Goal: Contribute content

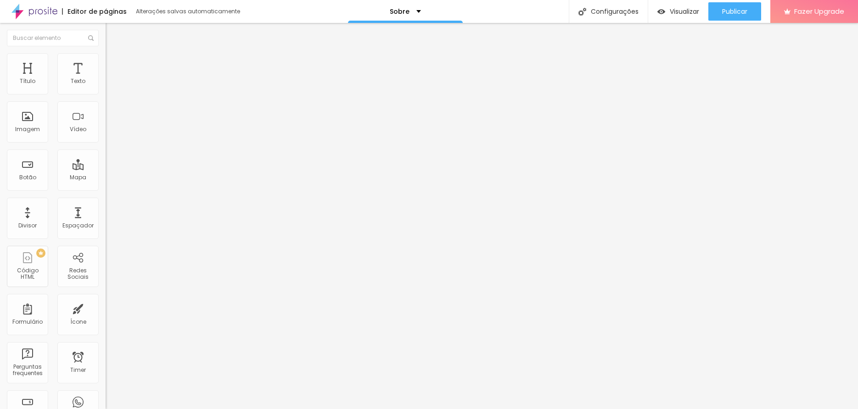
paste input "https://www.instagram.com/anahismolskifotografia/"
type input "https://www.instagram.com/anahismolskifotografia/"
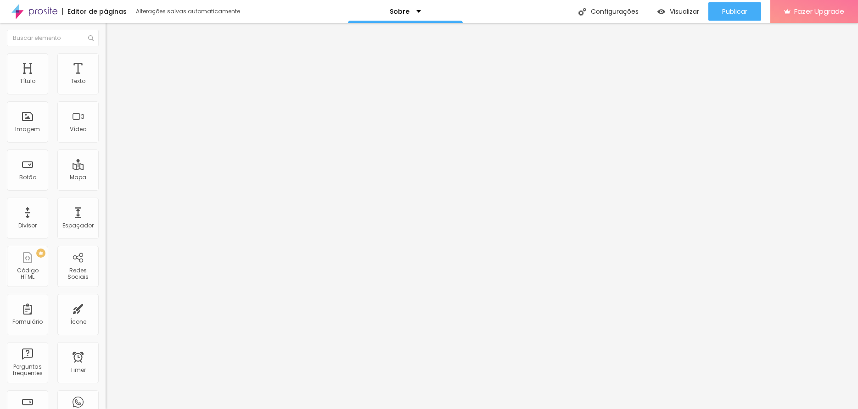
click at [106, 185] on div "Facebook" at bounding box center [159, 188] width 106 height 6
click at [106, 312] on input "https://" at bounding box center [161, 316] width 110 height 9
paste input "https://www.facebook.com/anahismolski.fotografias"
type input "https://www.facebook.com/anahismolski.fotografias"
click at [106, 191] on div "Rede social Facebook Endereço URL https://www.facebook.com/anahismolski.fotogra…" at bounding box center [159, 267] width 106 height 152
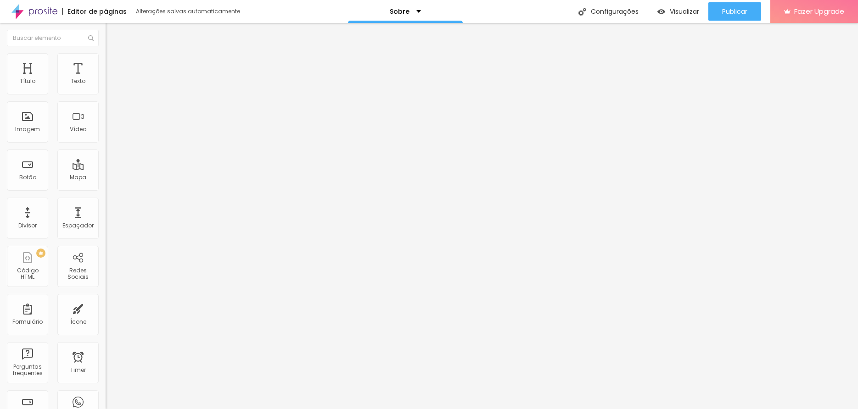
click at [106, 62] on li "Estilo" at bounding box center [159, 57] width 106 height 9
type input "20"
type input "21"
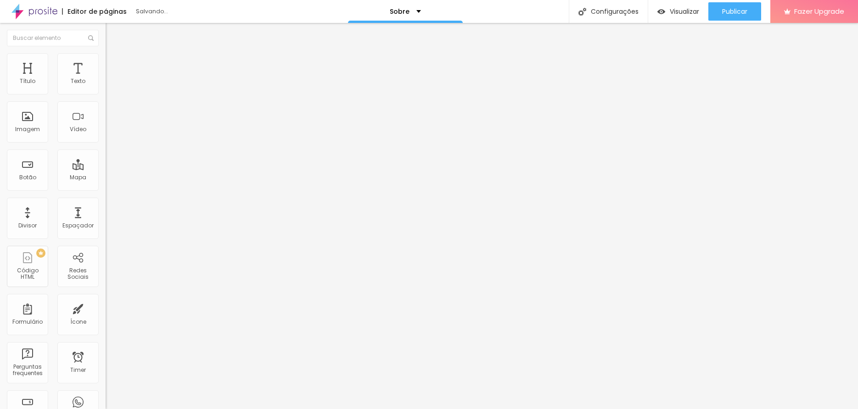
type input "22"
type input "23"
type input "24"
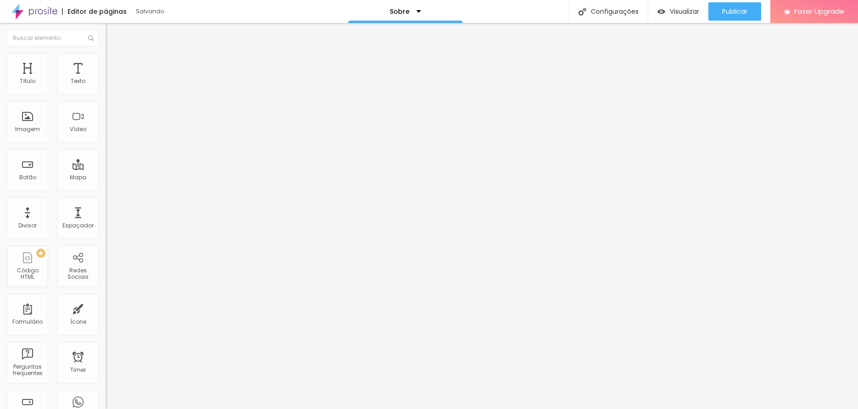
drag, startPoint x: 26, startPoint y: 100, endPoint x: 43, endPoint y: 101, distance: 16.5
type input "24"
click at [106, 94] on input "range" at bounding box center [135, 90] width 59 height 7
type input "13"
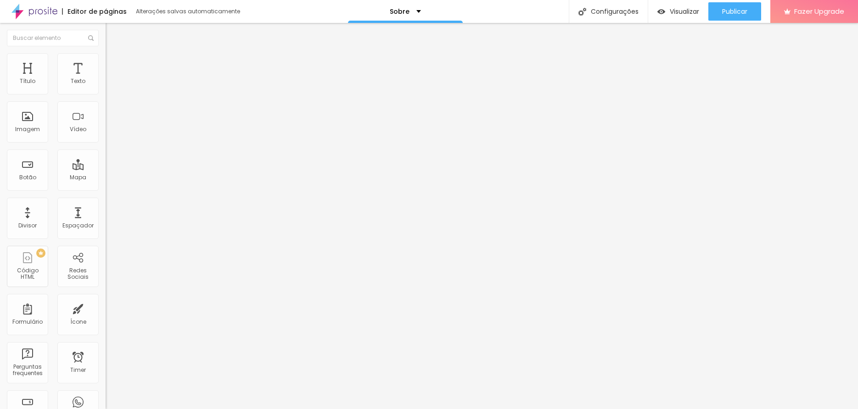
type input "14"
type input "13"
type input "12"
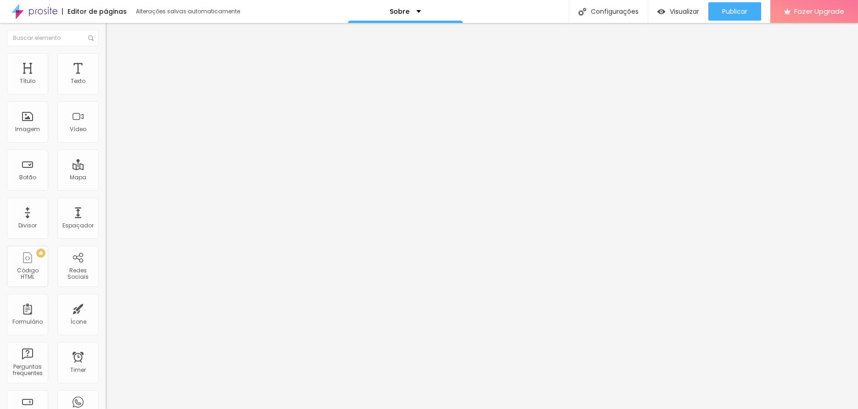
type input "12"
type input "13"
type input "12"
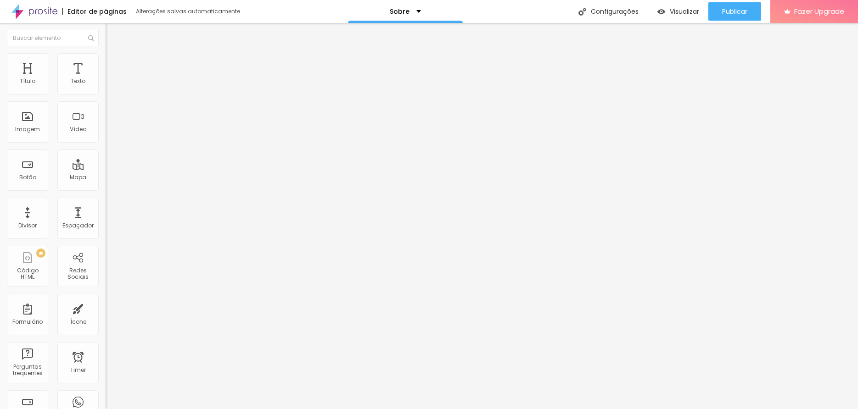
type input "11"
drag, startPoint x: 39, startPoint y: 131, endPoint x: 34, endPoint y: 128, distance: 5.8
type input "11"
click at [106, 118] on input "range" at bounding box center [135, 113] width 59 height 7
type input "49"
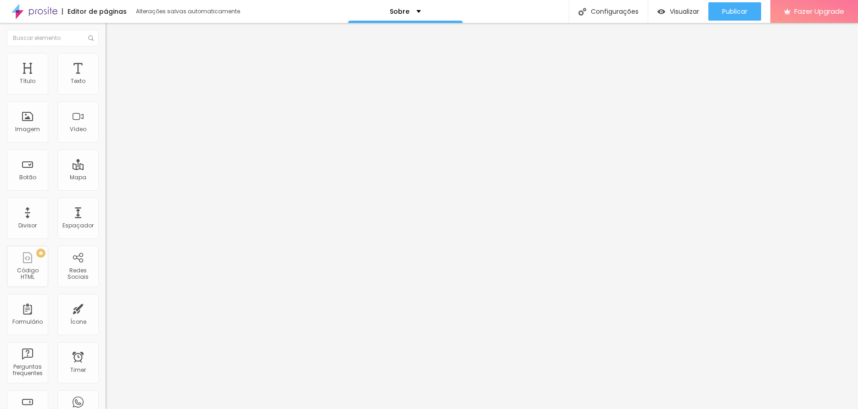
type input "49"
type input "48"
type input "47"
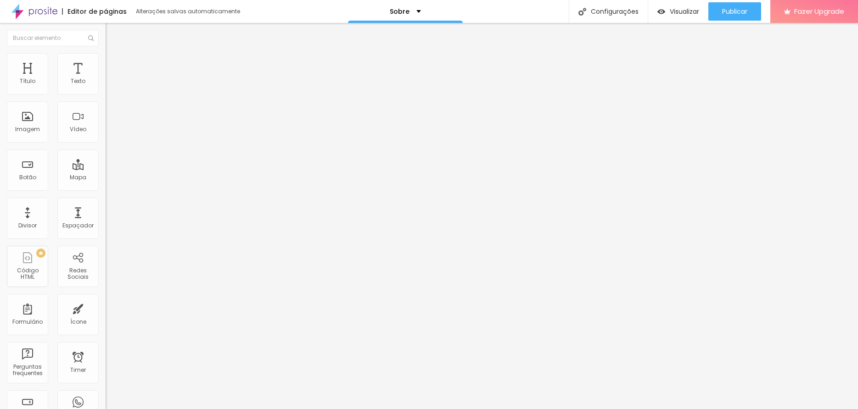
type input "46"
type input "45"
type input "44"
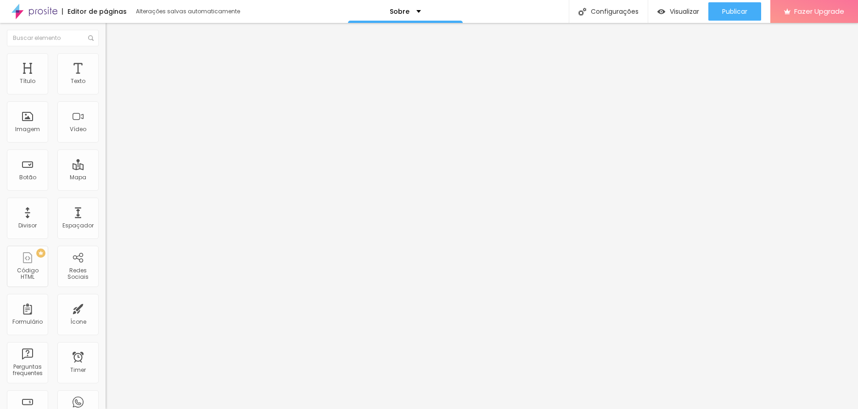
type input "44"
type input "43"
type input "42"
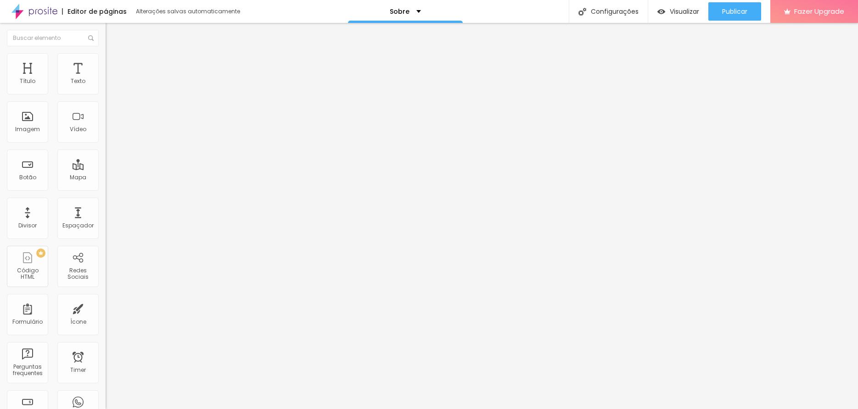
type input "41"
type input "40"
type input "39"
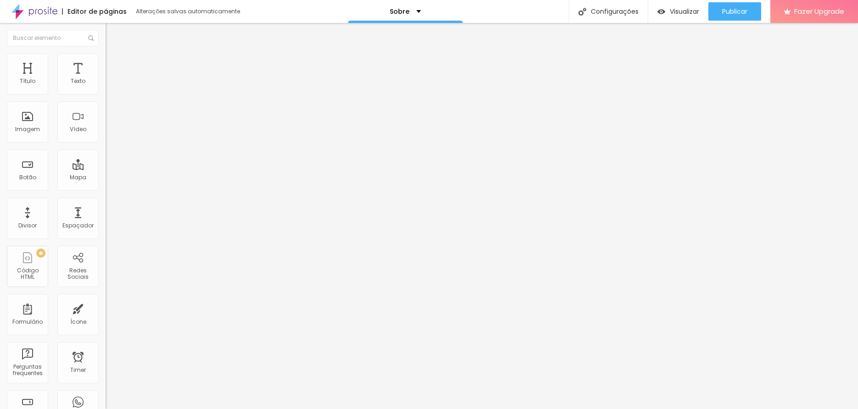
type input "39"
type input "38"
type input "37"
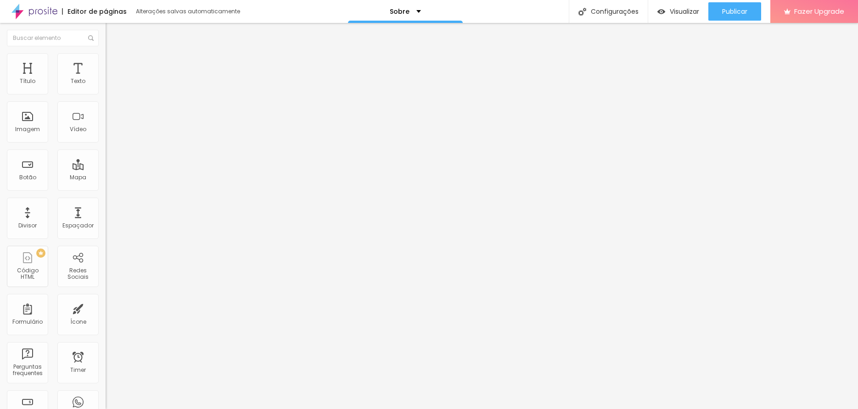
type input "36"
type input "35"
type input "34"
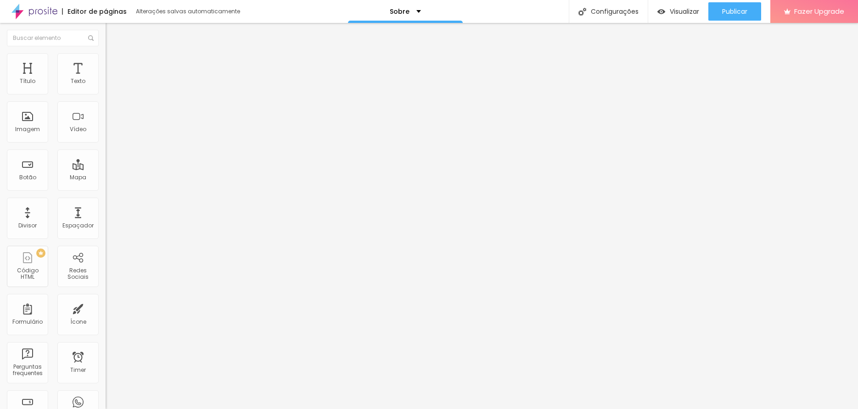
type input "34"
type input "33"
type input "32"
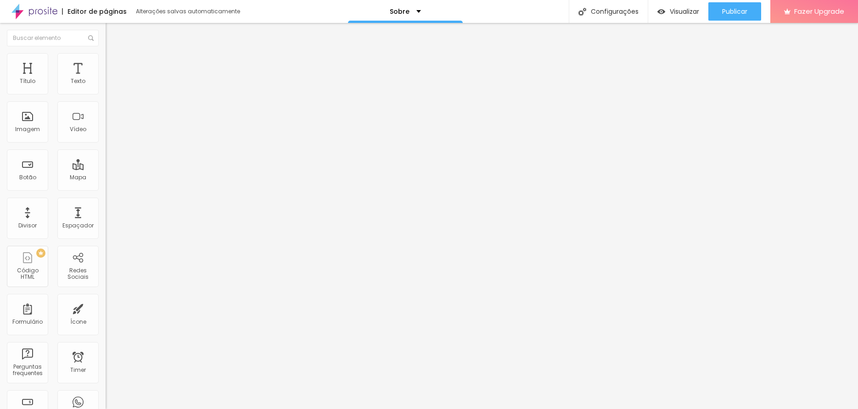
type input "31"
type input "30"
type input "29"
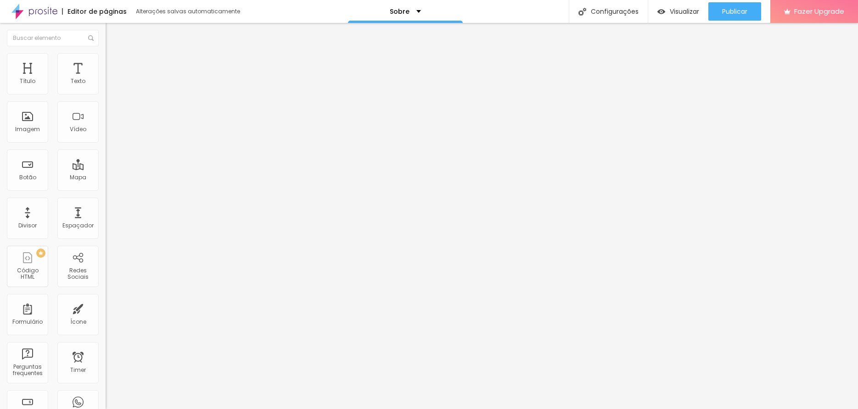
type input "29"
type input "28"
type input "27"
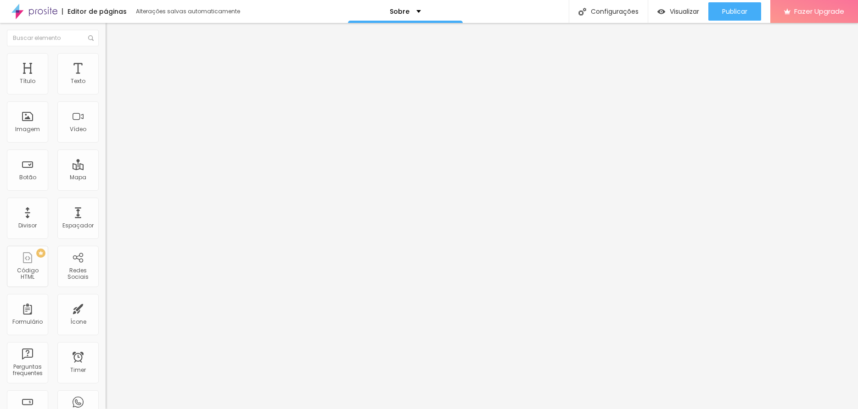
type input "26"
type input "25"
type input "24"
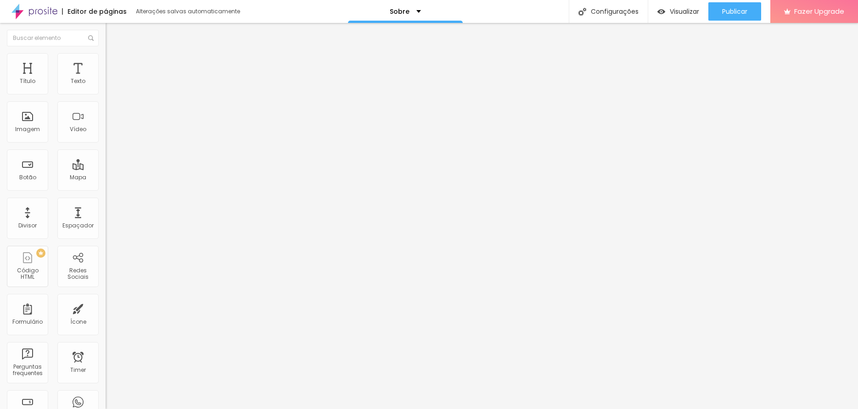
type input "24"
type input "23"
type input "22"
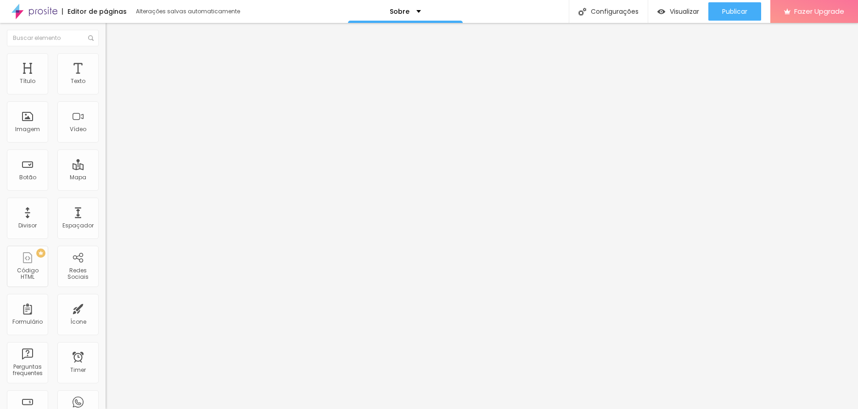
type input "20"
type input "19"
type input "18"
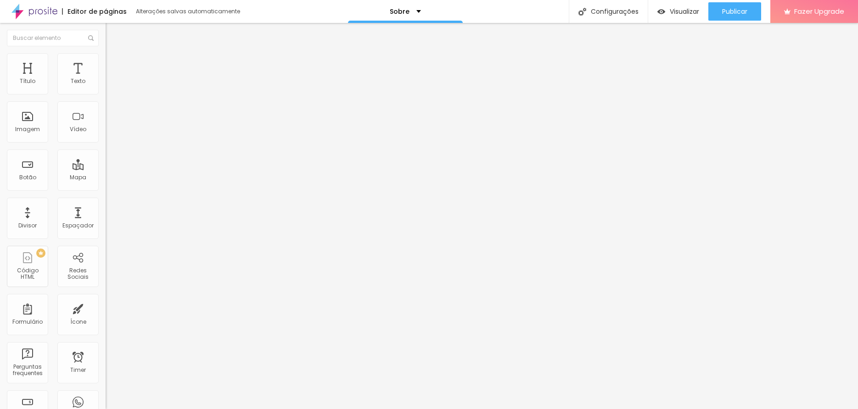
type input "18"
type input "17"
type input "16"
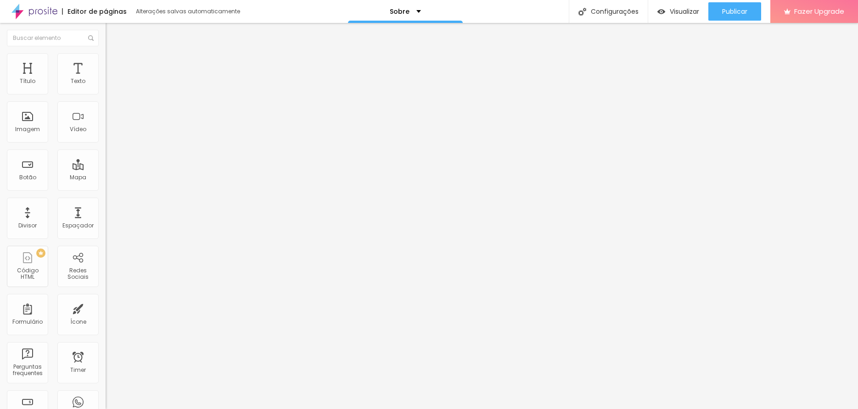
type input "15"
type input "14"
drag, startPoint x: 96, startPoint y: 160, endPoint x: 34, endPoint y: 157, distance: 61.6
type input "14"
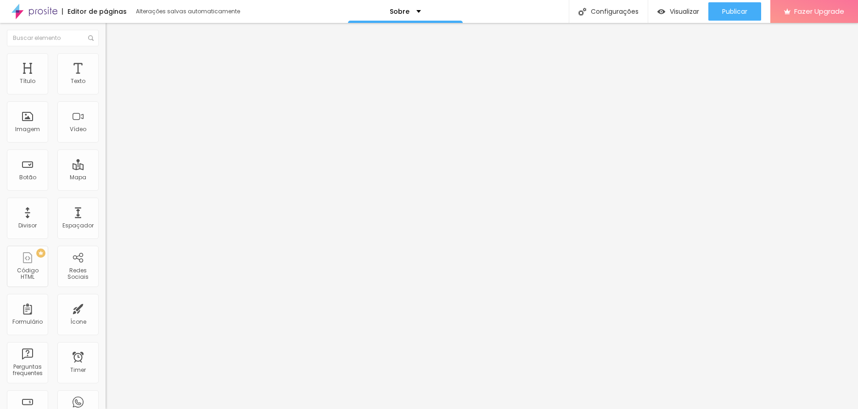
click at [106, 141] on input "range" at bounding box center [135, 137] width 59 height 7
type input "9"
type input "8"
drag, startPoint x: 38, startPoint y: 189, endPoint x: 32, endPoint y: 188, distance: 6.0
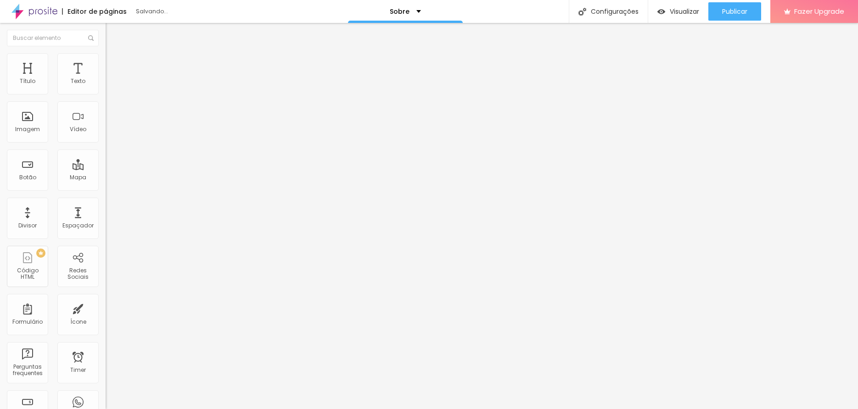
type input "8"
click at [106, 164] on input "range" at bounding box center [135, 160] width 59 height 7
click at [114, 65] on span "Avançado" at bounding box center [129, 69] width 30 height 8
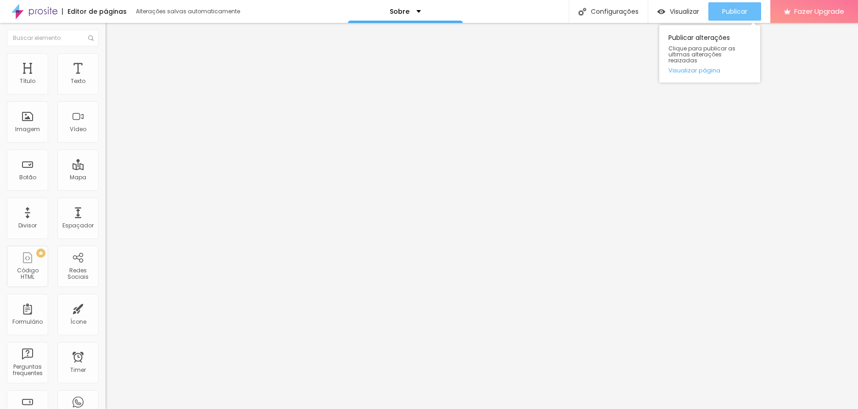
click at [724, 14] on span "Publicar" at bounding box center [734, 11] width 25 height 7
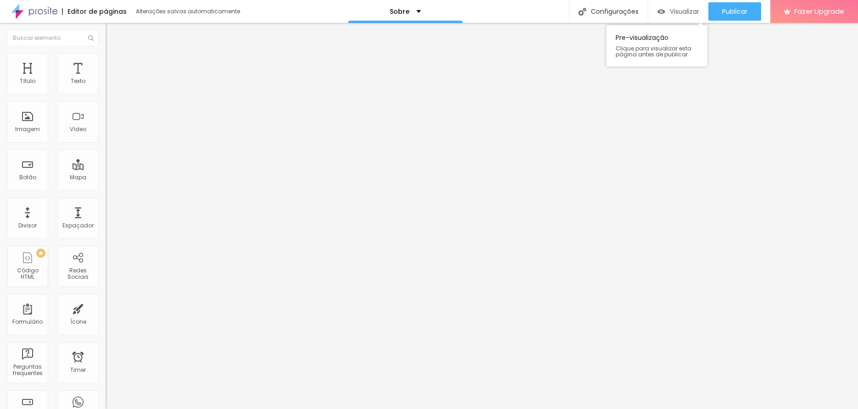
click at [675, 12] on span "Visualizar" at bounding box center [684, 11] width 29 height 7
